Goal: Task Accomplishment & Management: Use online tool/utility

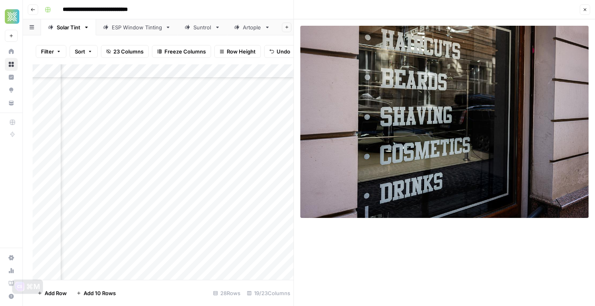
scroll to position [194, 1065]
click at [587, 11] on icon "button" at bounding box center [585, 9] width 5 height 5
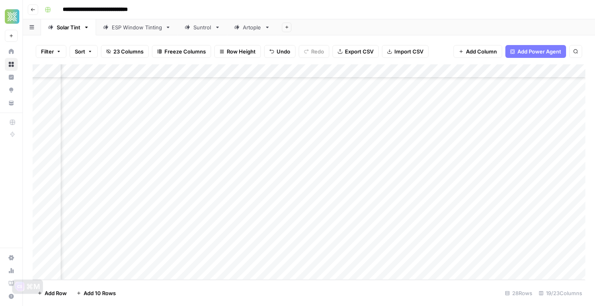
click at [366, 181] on div "Add Column" at bounding box center [309, 172] width 553 height 216
click at [434, 190] on div "Add Column" at bounding box center [309, 172] width 553 height 216
click at [261, 194] on div "Add Column" at bounding box center [309, 172] width 553 height 216
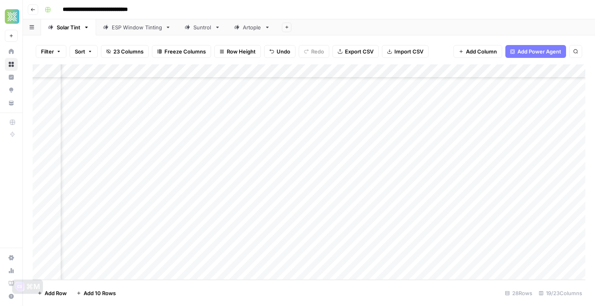
click at [323, 194] on div "Add Column" at bounding box center [309, 172] width 553 height 216
click at [492, 193] on div "Add Column" at bounding box center [309, 172] width 553 height 216
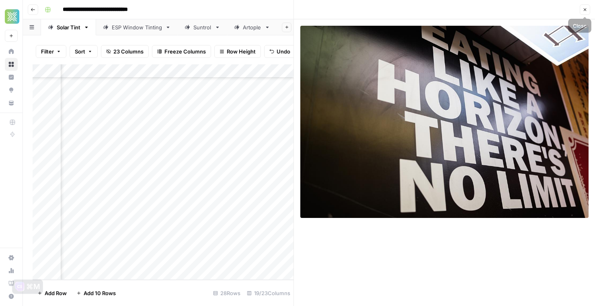
click at [581, 12] on button "Close" at bounding box center [585, 9] width 10 height 10
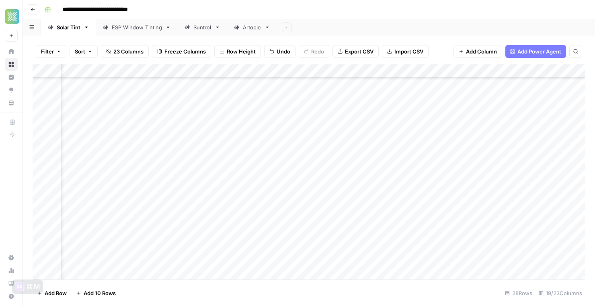
click at [454, 208] on div "Add Column" at bounding box center [309, 172] width 553 height 216
click at [494, 203] on div "Add Column" at bounding box center [309, 172] width 553 height 216
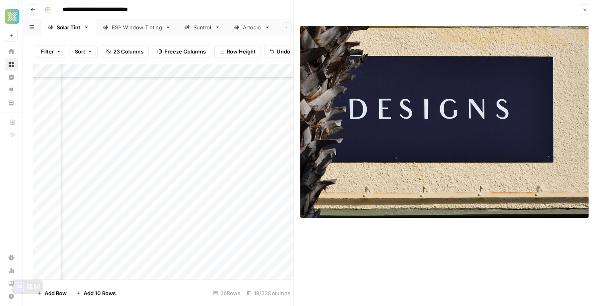
click at [589, 2] on header "Close" at bounding box center [444, 9] width 301 height 19
click at [589, 5] on button "Close" at bounding box center [585, 9] width 10 height 10
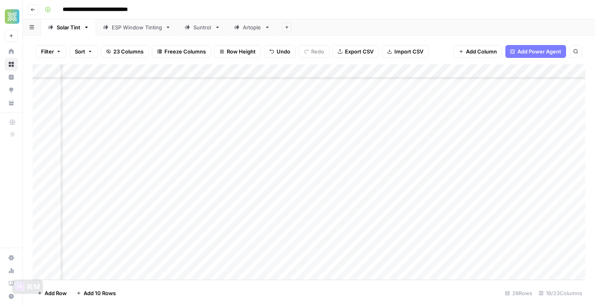
click at [459, 192] on div "Add Column" at bounding box center [309, 172] width 553 height 216
click at [492, 191] on div "Add Column" at bounding box center [309, 172] width 553 height 216
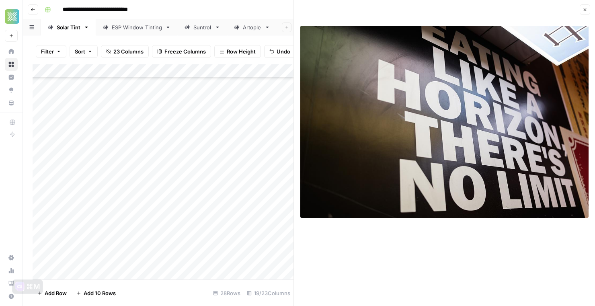
scroll to position [194, 0]
click at [155, 208] on div "Add Column" at bounding box center [163, 172] width 261 height 216
click at [583, 6] on button "Close" at bounding box center [585, 9] width 10 height 10
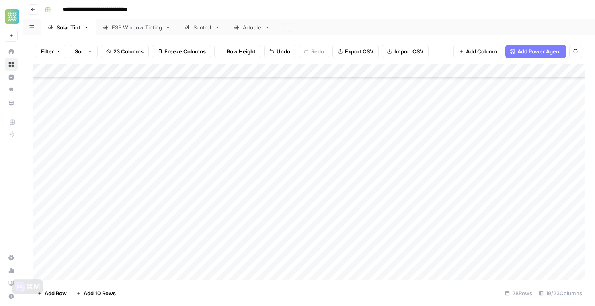
scroll to position [66, 0]
type input "********"
click at [267, 207] on div "Add Column" at bounding box center [309, 172] width 553 height 216
click at [259, 206] on div "Add Column" at bounding box center [309, 172] width 553 height 216
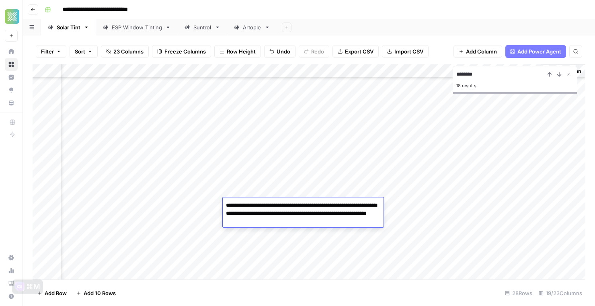
click at [259, 206] on textarea "**********" at bounding box center [303, 213] width 161 height 27
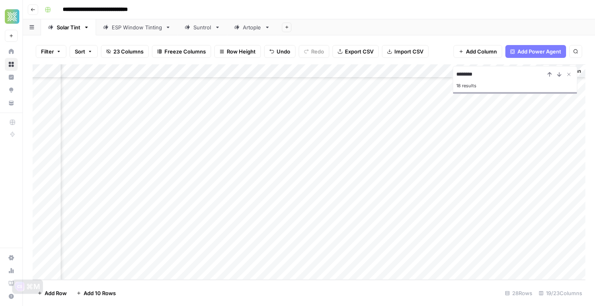
click at [162, 266] on div "Add Column" at bounding box center [309, 172] width 553 height 216
